Goal: Task Accomplishment & Management: Complete application form

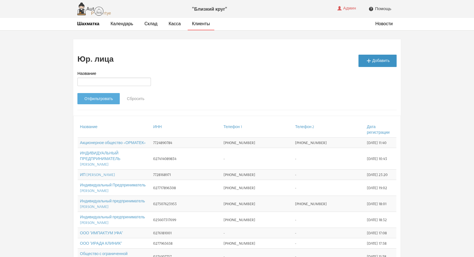
click at [379, 60] on link " Добавить" at bounding box center [378, 61] width 38 height 12
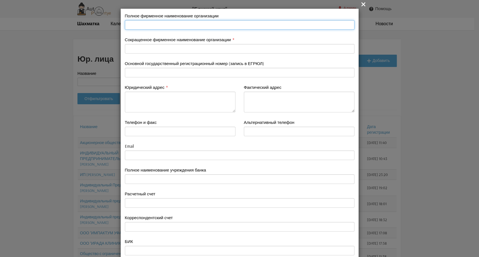
click at [144, 27] on input "text" at bounding box center [240, 25] width 230 height 10
paste input "Общество с ограниченной ответственностью «Республиканская клиника»"
type input "Общество с ограниченной ответственностью «Республиканская клиника»"
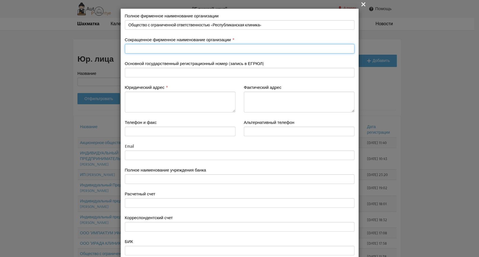
click at [153, 49] on input "text" at bounding box center [240, 49] width 230 height 10
paste input "Общество с ограниченной ответственностью «Республиканская клиника»"
type input "Общество с ограниченной ответственностью «Республиканская клиника»"
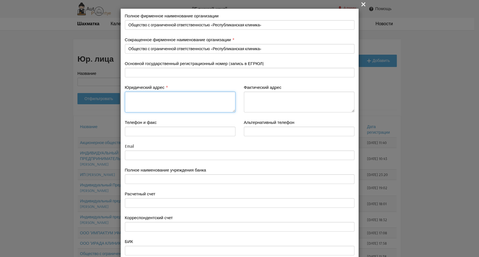
click at [159, 99] on textarea at bounding box center [180, 102] width 111 height 21
paste textarea "450078, Россия, Республика Башкортостан, г. Уфа, ул. Кирова, д. 91, офис 1"
type textarea "450078, Россия, Республика Башкортостан, г. Уфа, ул. Кирова, д. 91, офис 1"
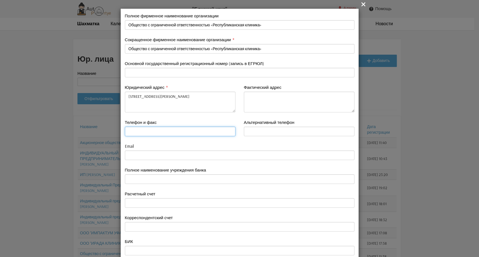
drag, startPoint x: 143, startPoint y: 130, endPoint x: 120, endPoint y: 129, distance: 23.0
click at [121, 129] on div "Телефон и факс" at bounding box center [180, 132] width 119 height 24
paste input "3472019791"
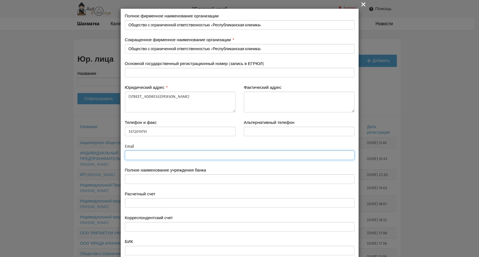
type input "3472019791"
click at [130, 157] on input "email" at bounding box center [240, 156] width 230 height 10
paste input "rclinic102@gmail.com"
type input "rclinic102@gmail.com"
type input "3472019791"
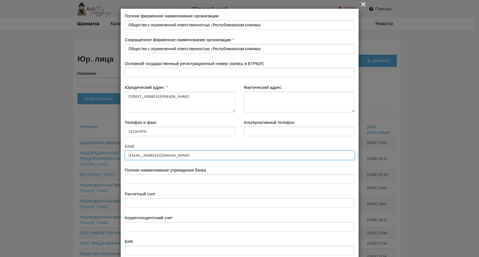
type input "rclinic102@gmail.com"
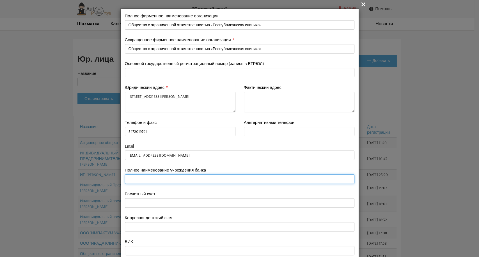
click at [133, 177] on input "text" at bounding box center [240, 180] width 230 height 10
paste input "ПАО Сбербанк"
type input "ПАО Сбербанк"
type input "3472019791"
type input "ПАО Сбербанк"
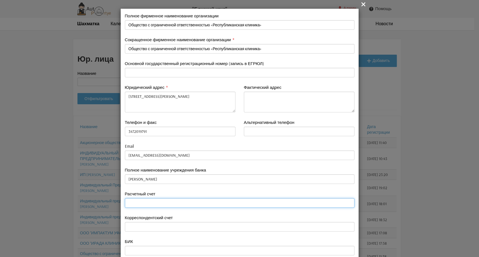
click at [129, 203] on input "text" at bounding box center [240, 203] width 230 height 10
paste input "40702 810 1 0600 0017372"
type input "40702 810 1 0600 0017372"
type input "3472019791"
click at [126, 203] on input "40702 810 1 0600 0017372" at bounding box center [240, 203] width 230 height 10
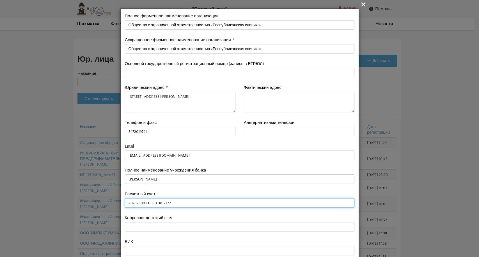
type input "40702 810 1 0600 0017372"
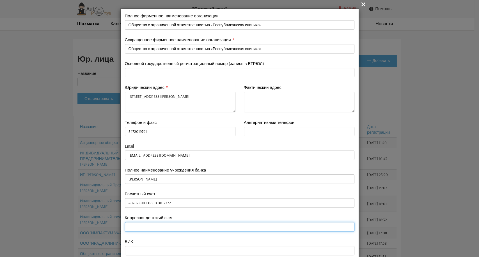
click at [131, 225] on input "text" at bounding box center [240, 227] width 230 height 10
paste input "30101 810 3 0000 0000601"
type input "30101 810 3 0000 0000601"
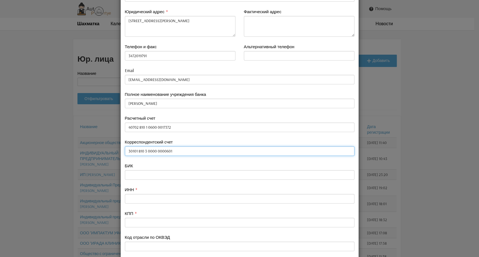
scroll to position [125, 0]
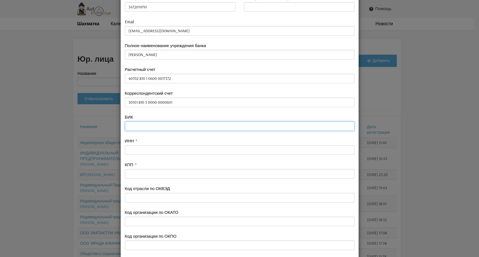
click at [136, 125] on input "text" at bounding box center [240, 127] width 230 height 10
paste input "048073601"
type input "048073601"
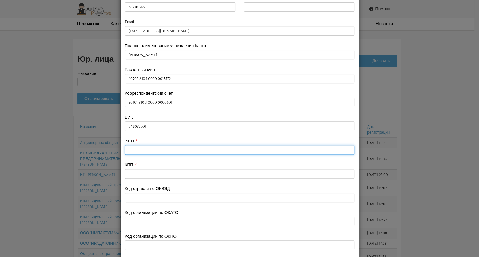
click at [130, 149] on input "text" at bounding box center [240, 150] width 230 height 10
paste input "0274927982"
type input "0274927982"
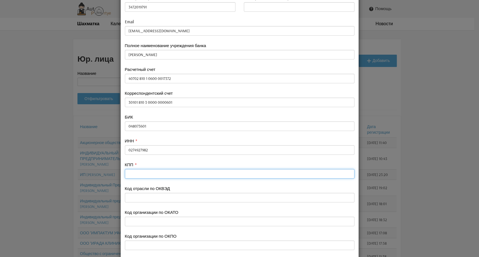
click at [127, 173] on input "text" at bounding box center [240, 174] width 230 height 10
paste input "027401001"
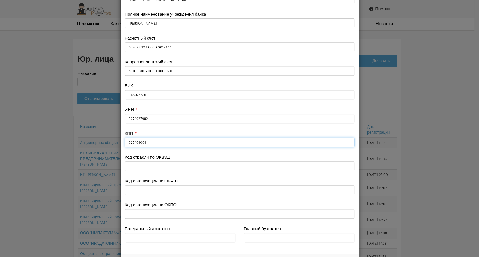
scroll to position [181, 0]
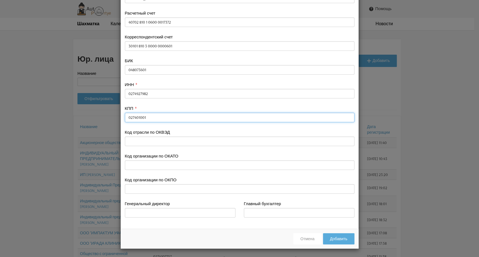
type input "027401001"
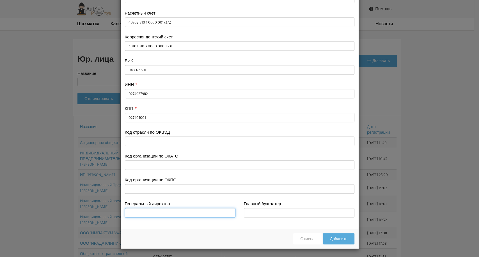
click at [135, 212] on input "text" at bounding box center [180, 213] width 111 height 10
paste input "Каюмов Айдар Рашитович"
type input "Каюмов Айдар Рашитович"
click at [339, 238] on button "Добавить" at bounding box center [338, 238] width 31 height 11
type input "3472019791"
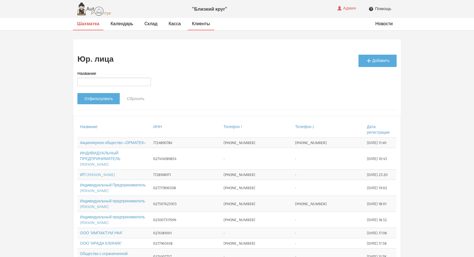
click at [83, 25] on strong "Шахматка" at bounding box center [88, 24] width 22 height 6
